Goal: Information Seeking & Learning: Learn about a topic

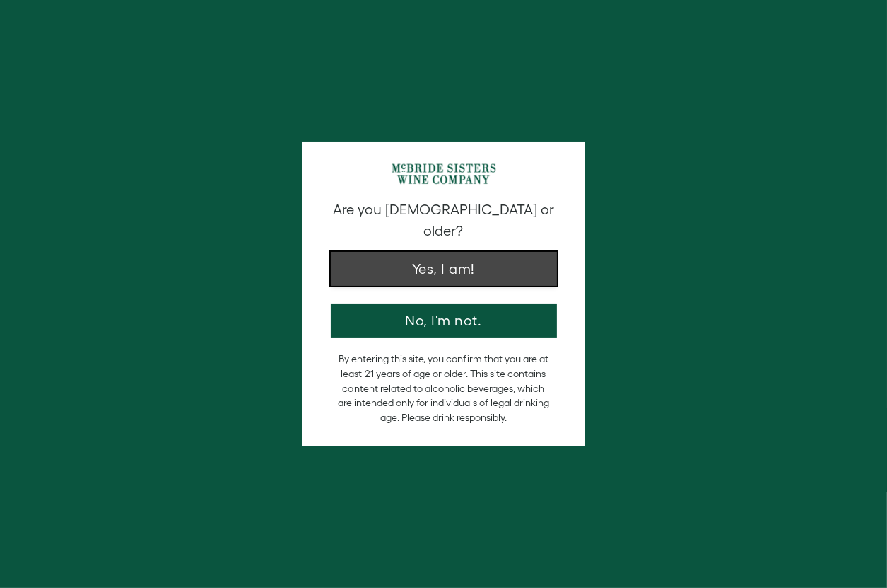
click at [431, 252] on button "Yes, I am!" at bounding box center [444, 269] width 226 height 34
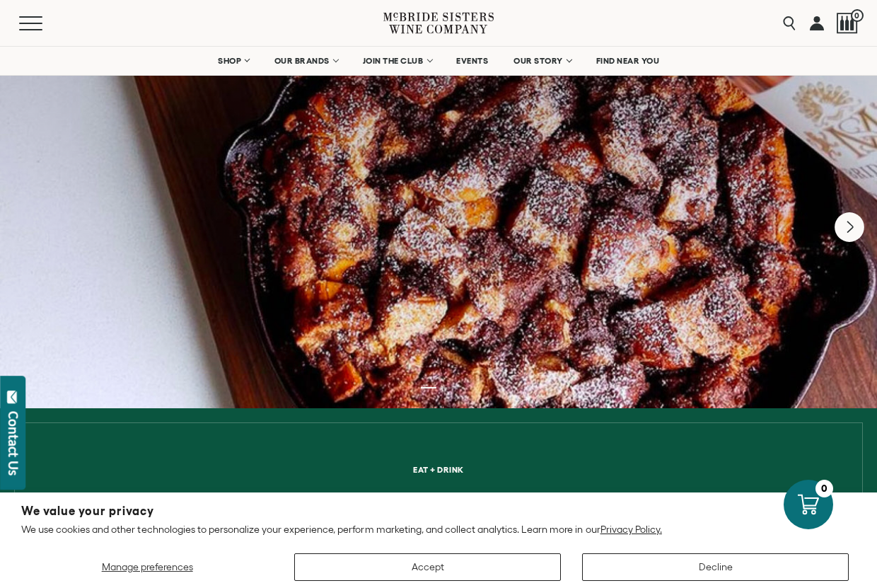
click at [852, 233] on icon "Next" at bounding box center [849, 227] width 30 height 30
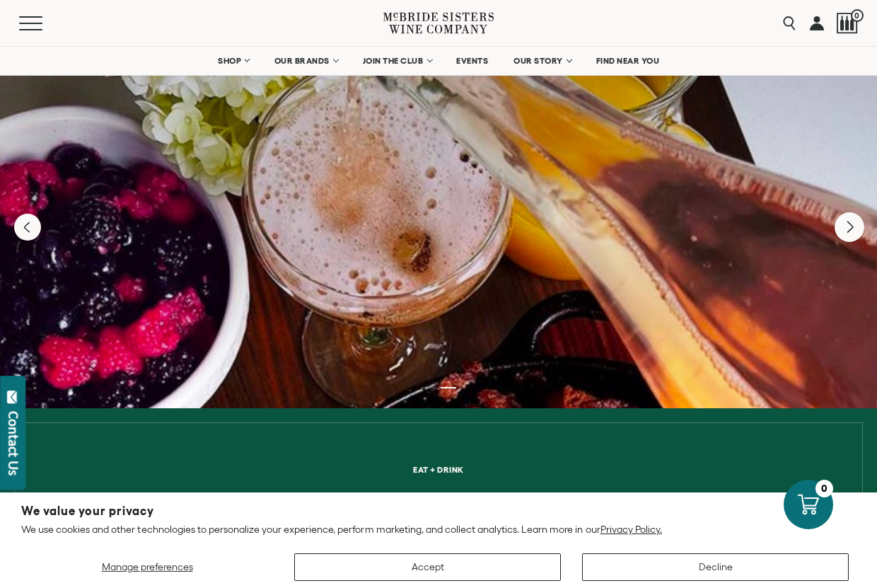
click at [852, 233] on div at bounding box center [438, 226] width 877 height 363
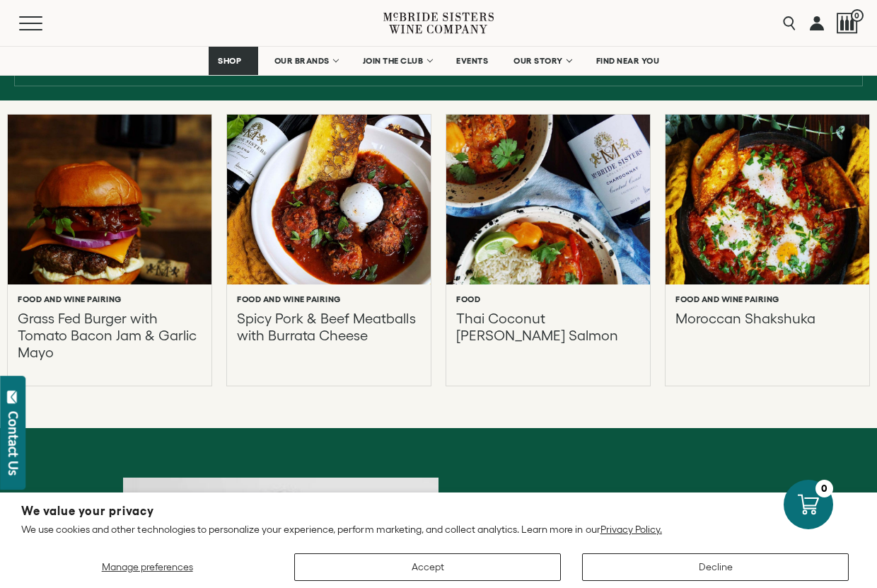
scroll to position [588, 0]
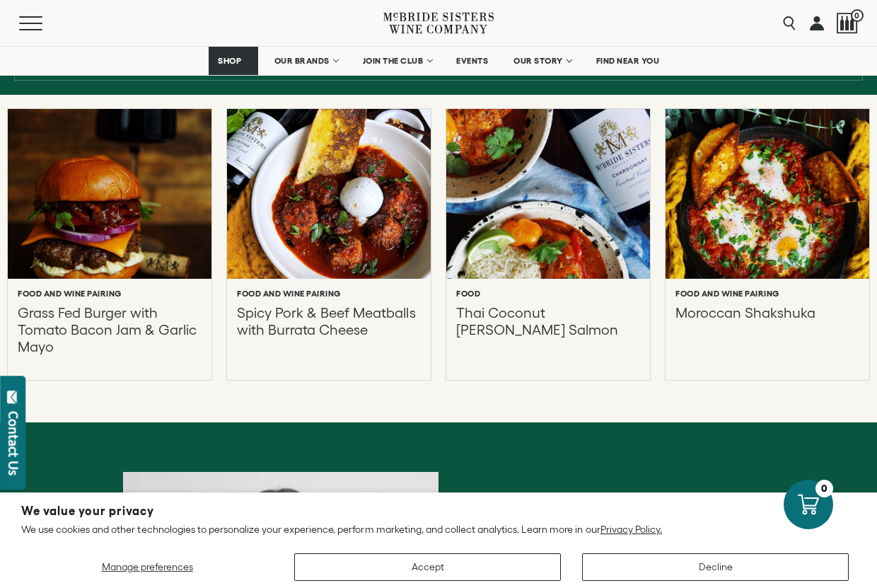
click at [559, 322] on p "Thai Coconut Curry Salmon" at bounding box center [548, 329] width 184 height 51
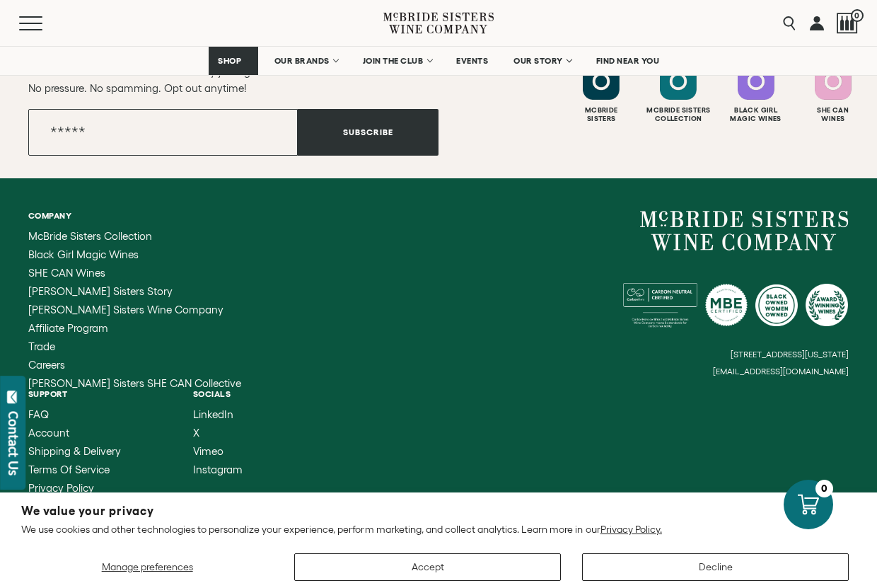
scroll to position [2495, 0]
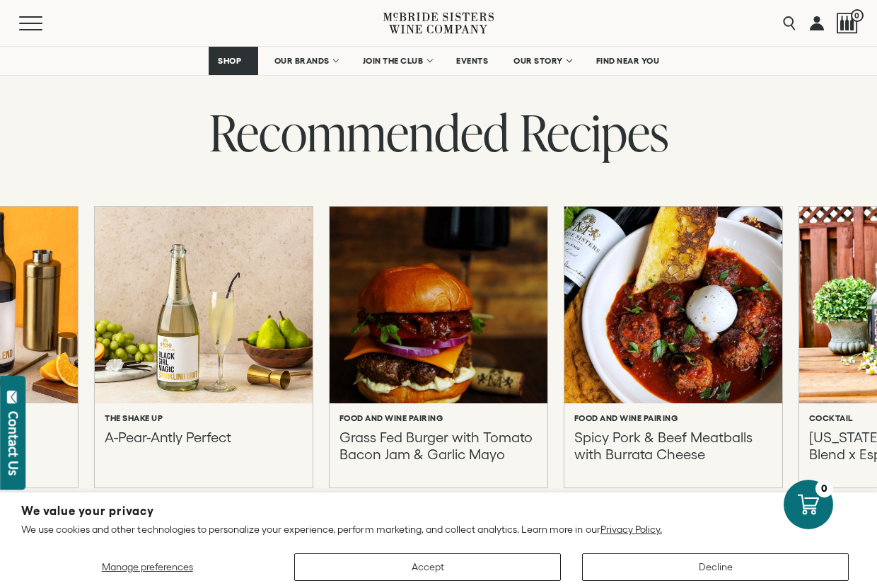
click at [728, 338] on div at bounding box center [674, 305] width 240 height 216
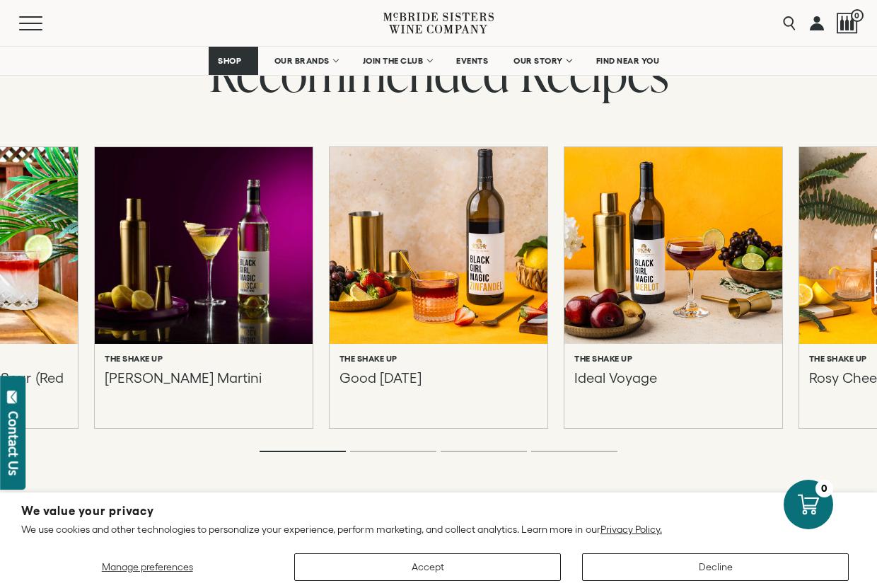
scroll to position [2910, 0]
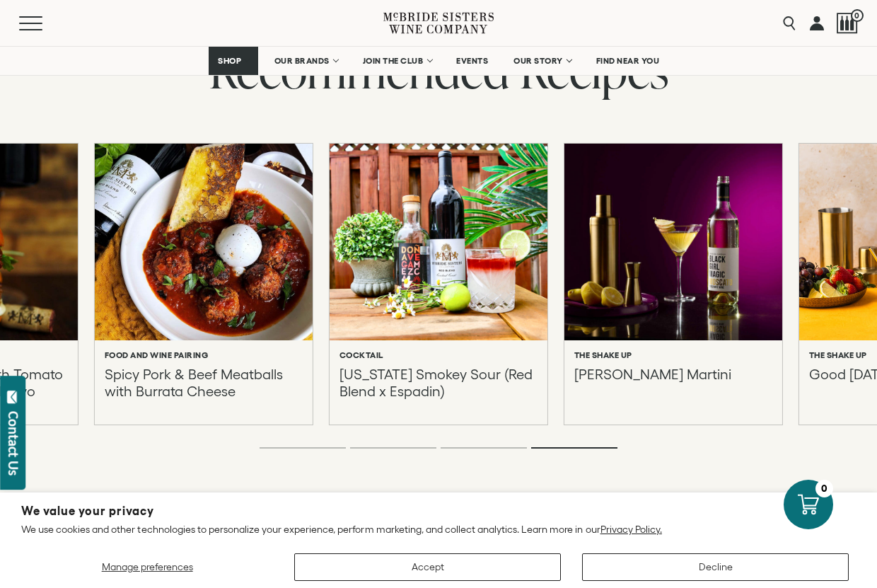
click at [496, 379] on p "New York Smokey Sour (Red Blend x Espadin)" at bounding box center [438, 383] width 198 height 34
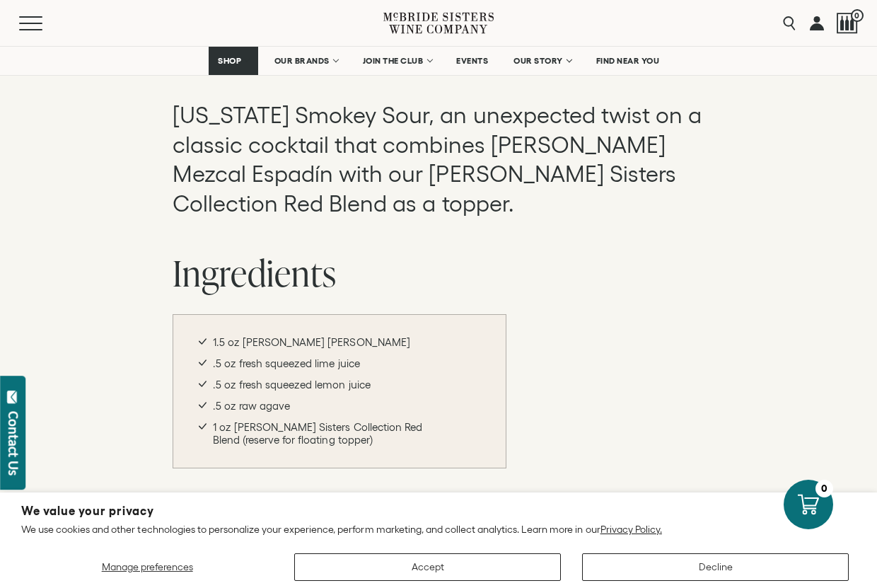
scroll to position [677, 0]
drag, startPoint x: 243, startPoint y: 338, endPoint x: 370, endPoint y: 339, distance: 127.3
click at [370, 339] on li "1.5 oz Dona Vega Mezcal Espadín" at bounding box center [339, 340] width 281 height 13
copy li "Dona Vega Mezcal Espadín"
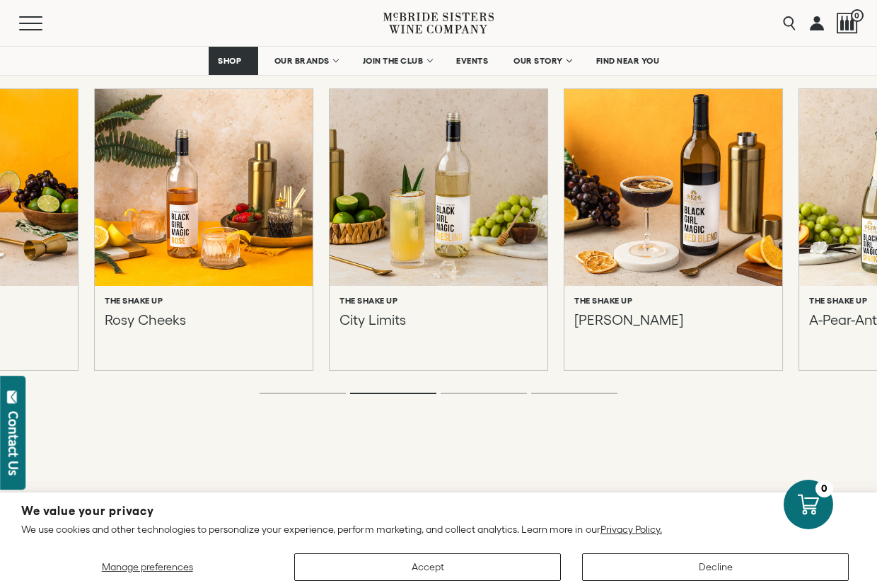
scroll to position [2153, 0]
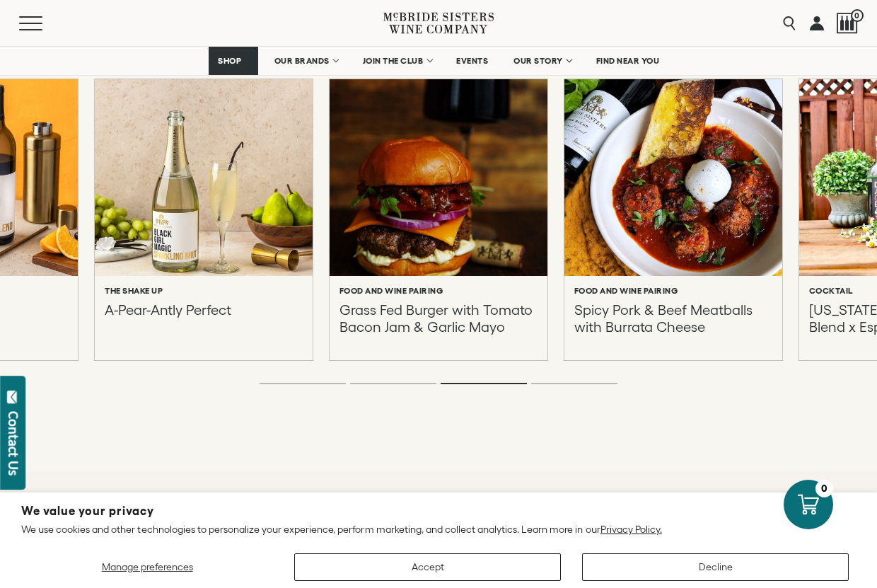
click at [215, 312] on p "A-Pear-Antly Perfect" at bounding box center [168, 318] width 127 height 34
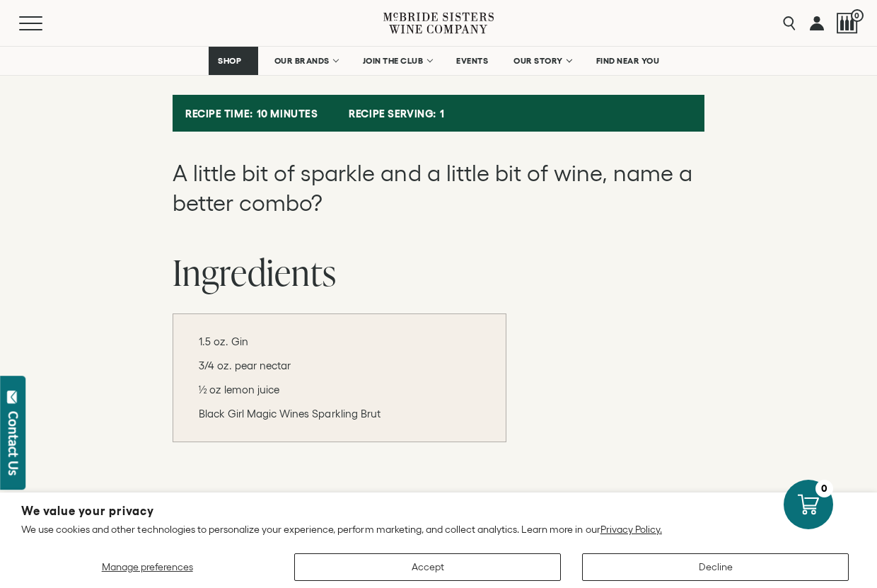
scroll to position [621, 0]
